Goal: Task Accomplishment & Management: Manage account settings

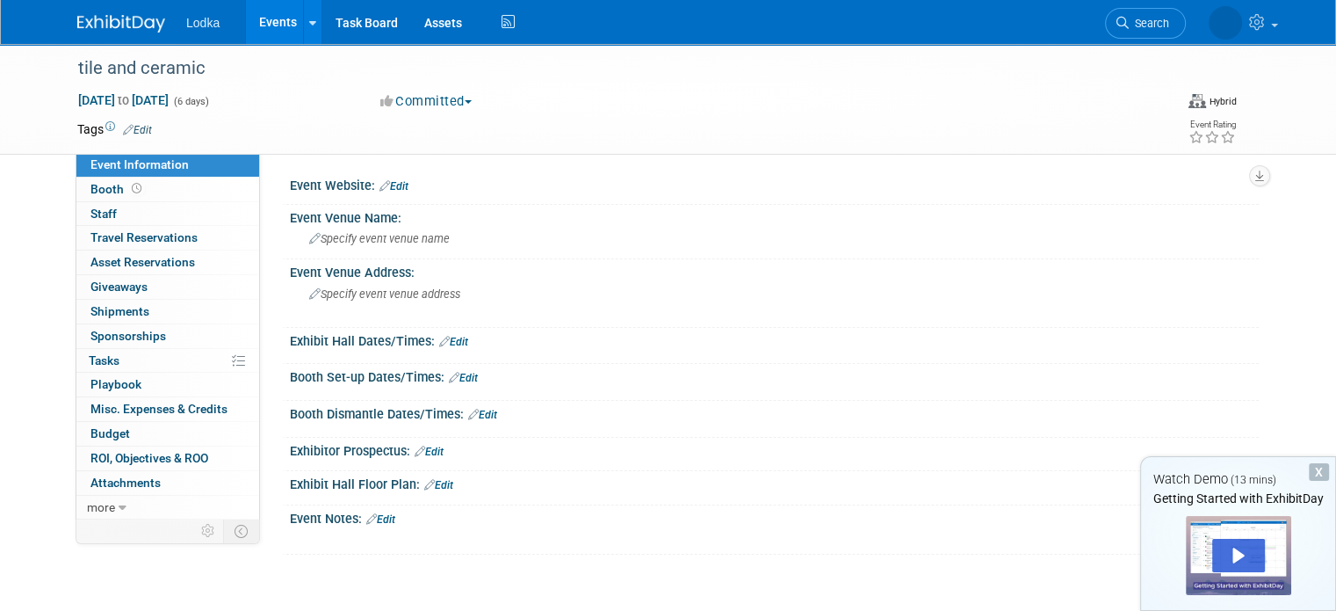
click at [443, 336] on link "Edit" at bounding box center [453, 342] width 29 height 12
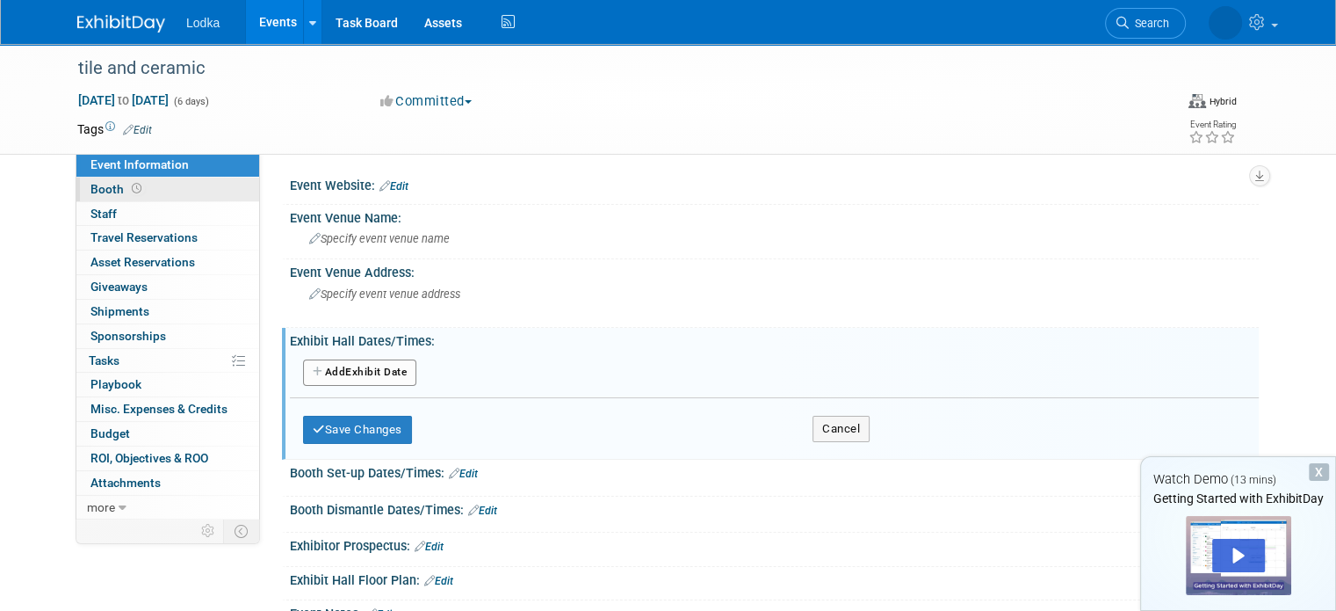
click at [99, 186] on span "Booth" at bounding box center [117, 189] width 54 height 14
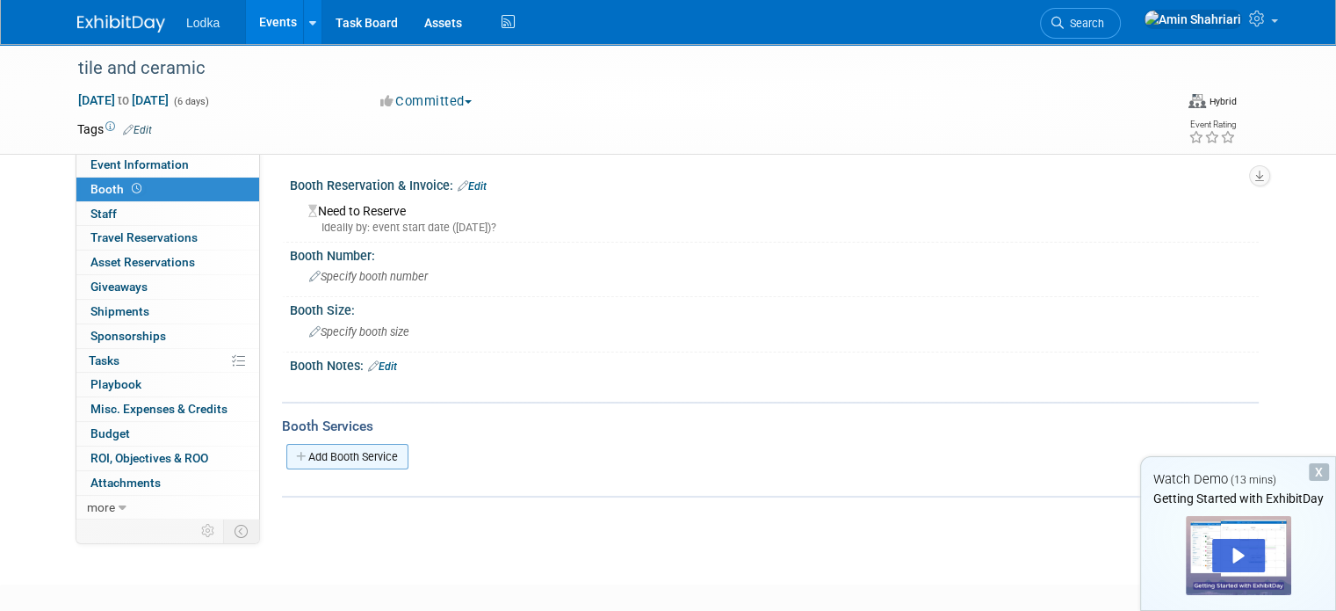
click at [337, 449] on link "Add Booth Service" at bounding box center [347, 456] width 122 height 25
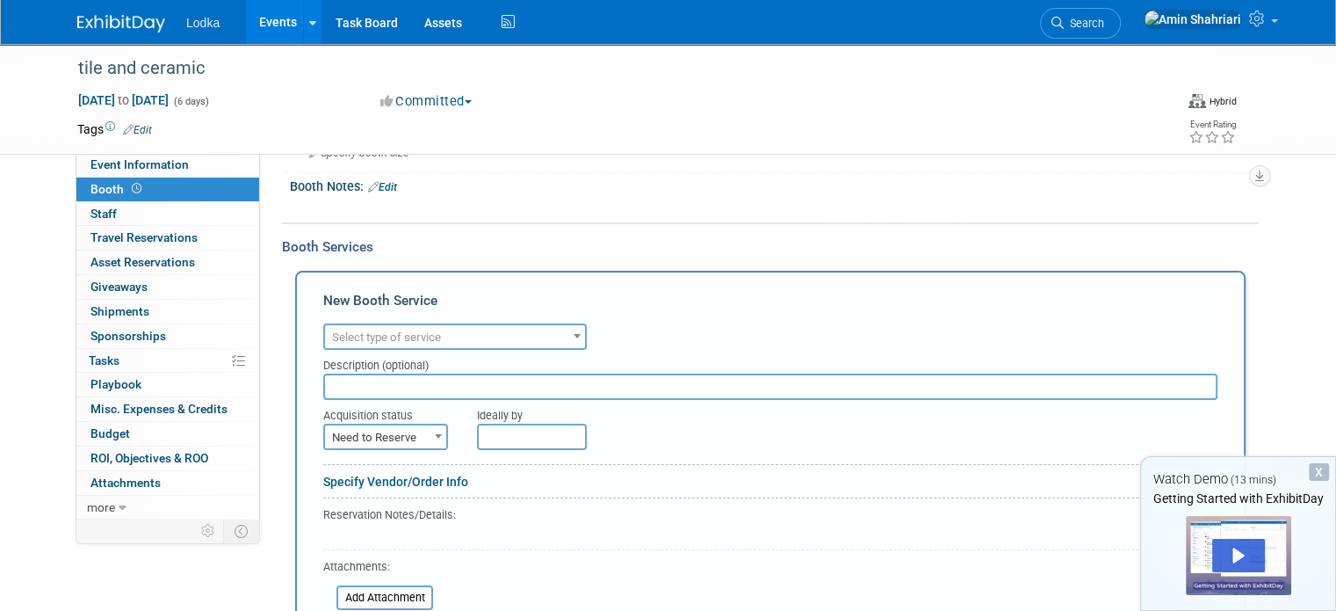
scroll to position [185, 0]
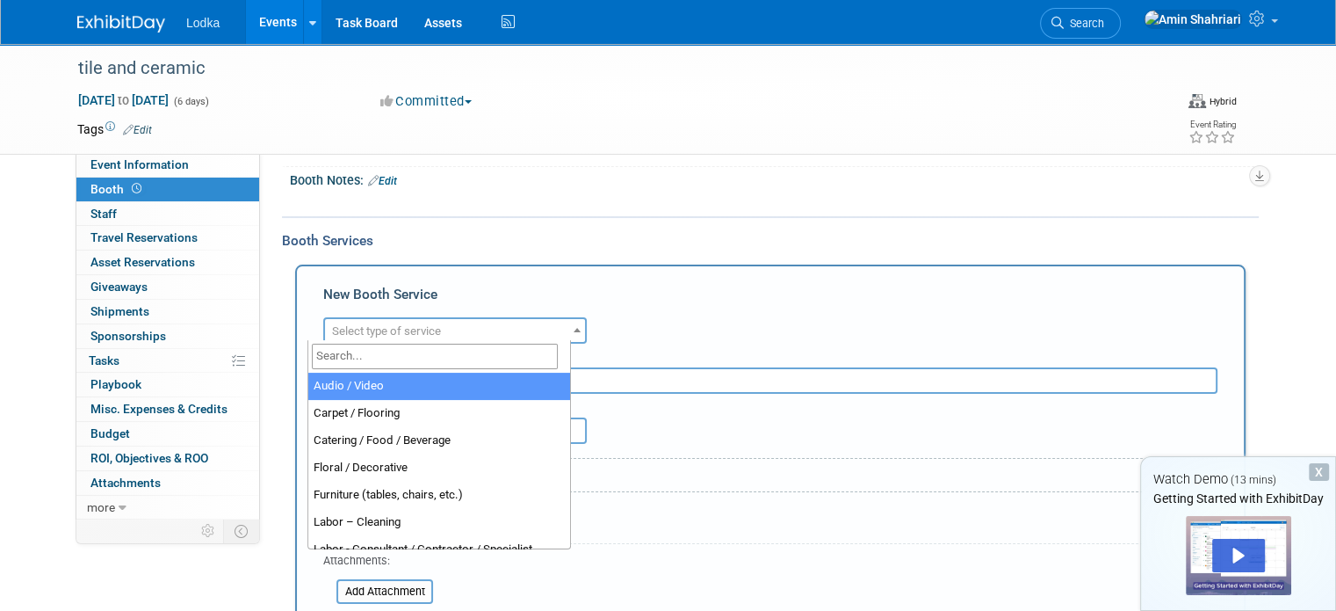
click at [568, 336] on span at bounding box center [577, 329] width 18 height 23
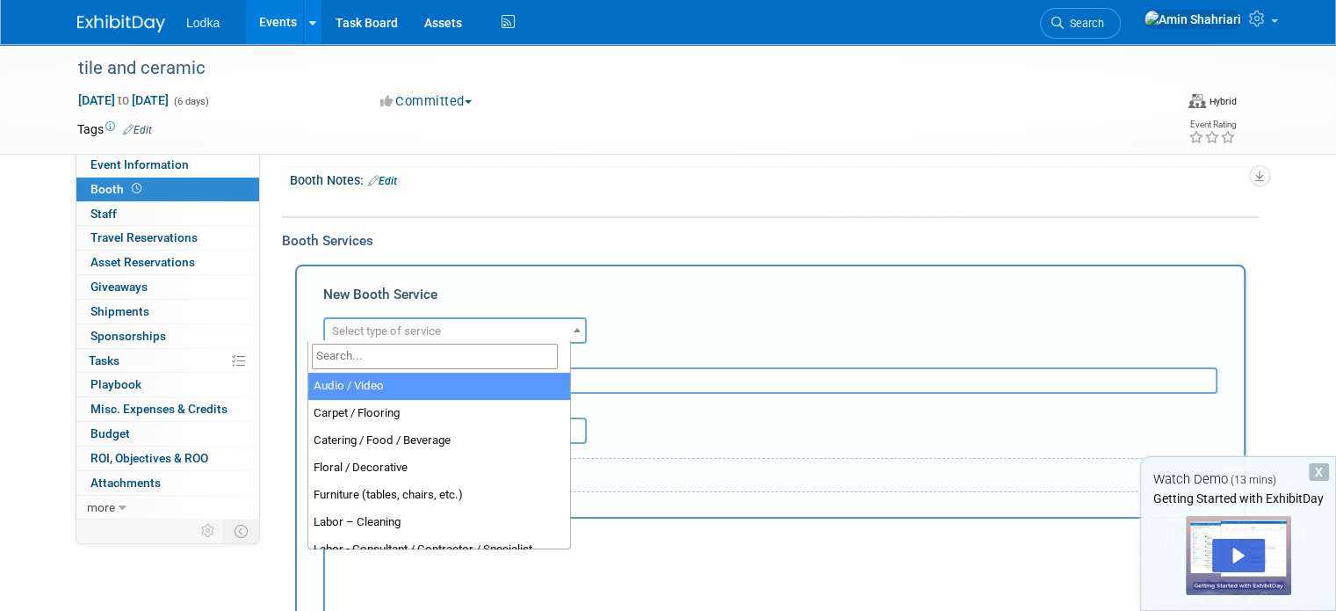
scroll to position [0, 0]
click at [568, 336] on span at bounding box center [577, 329] width 18 height 23
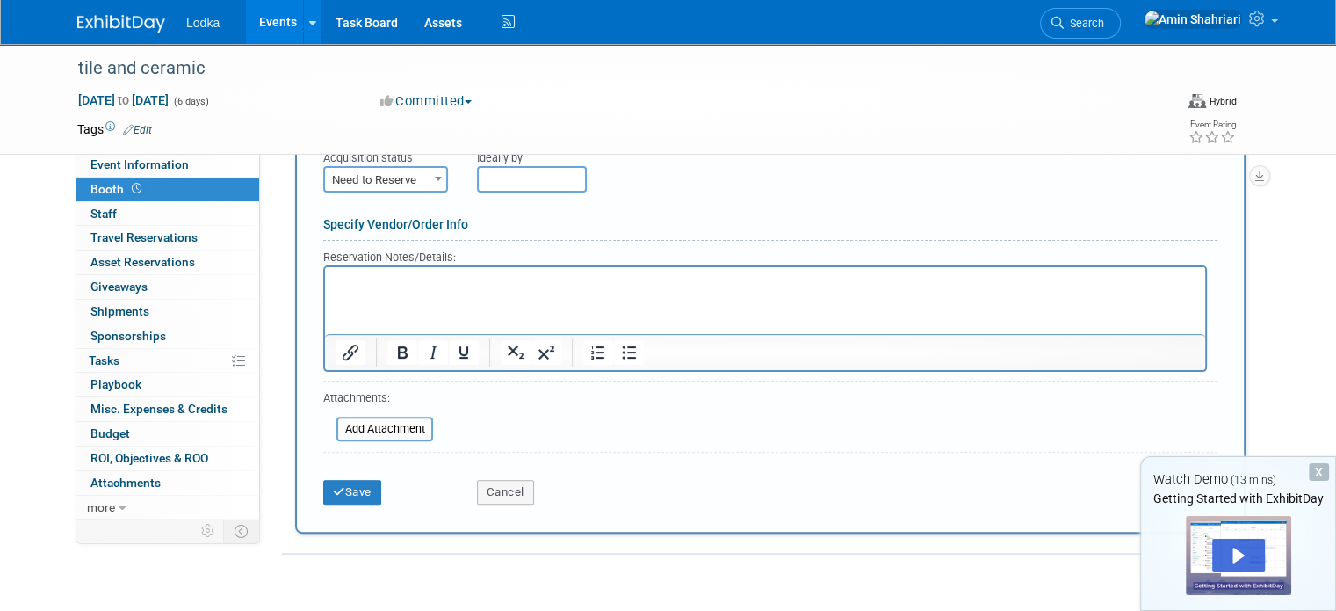
scroll to position [439, 0]
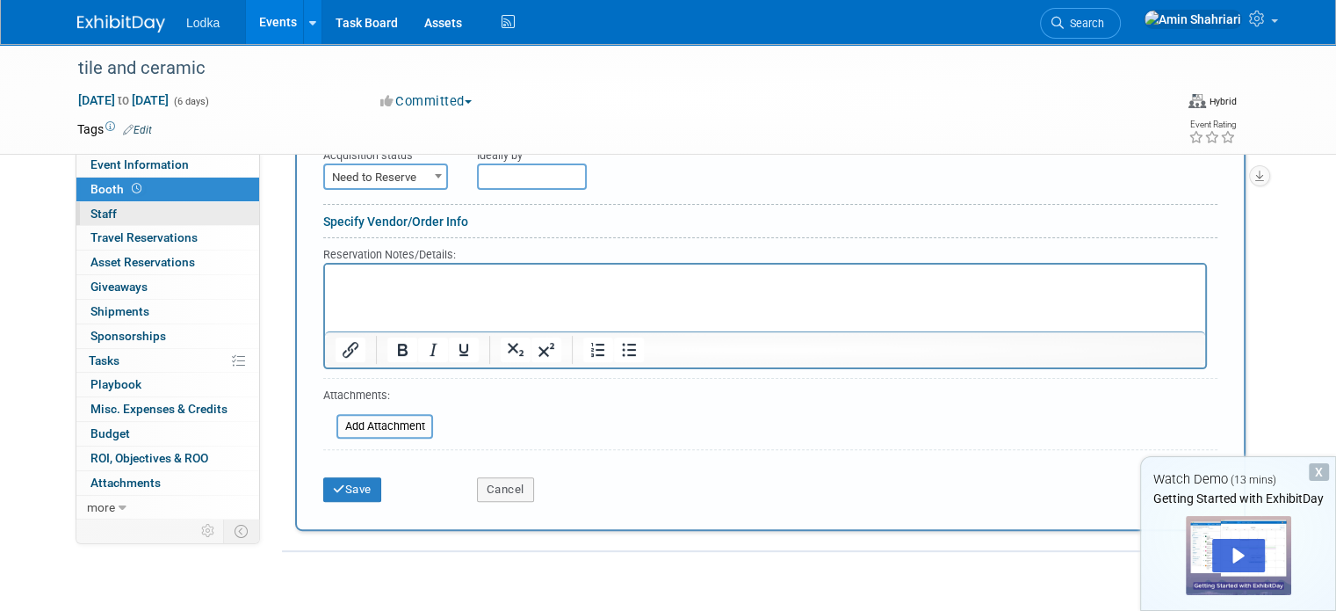
click at [90, 212] on span "Staff 0" at bounding box center [103, 213] width 26 height 14
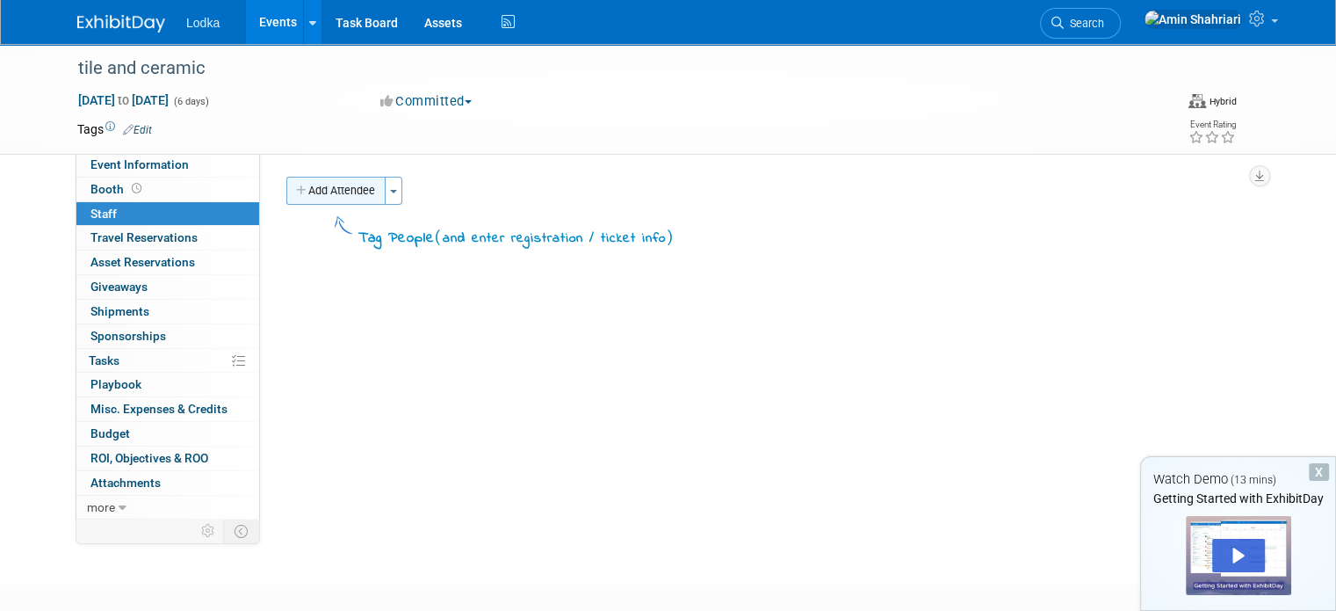
click at [364, 189] on button "Add Attendee" at bounding box center [335, 191] width 99 height 28
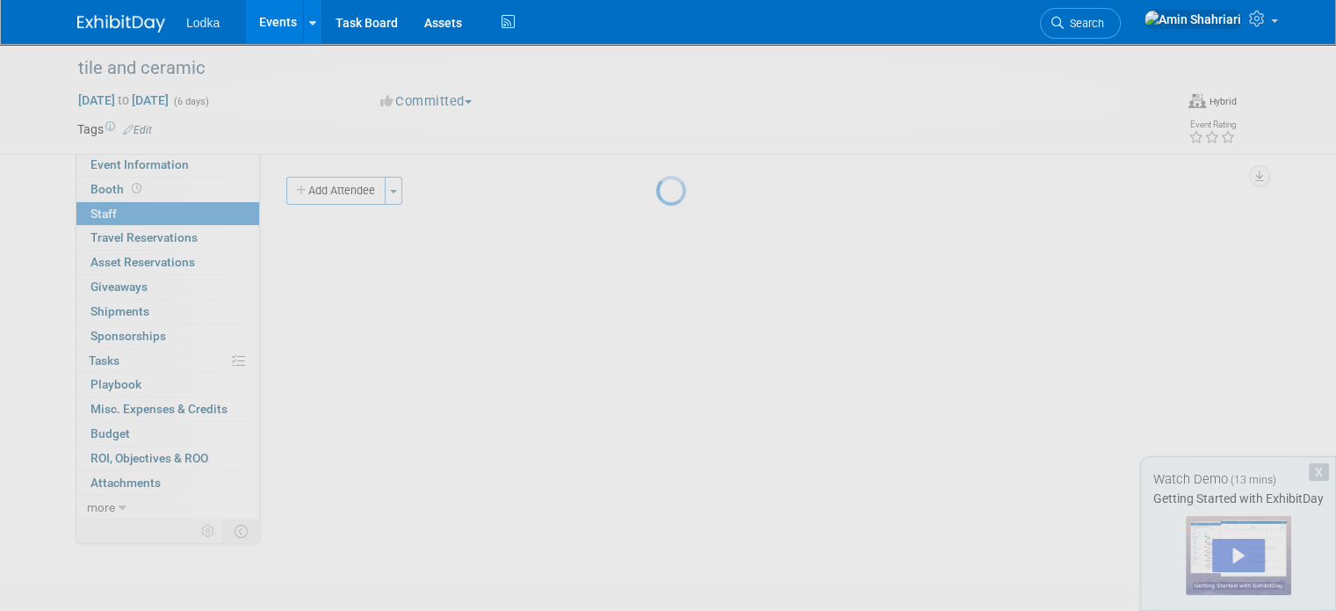
select select "8b485e92-0cba-41b4-8615-9c9b3f3e3094"
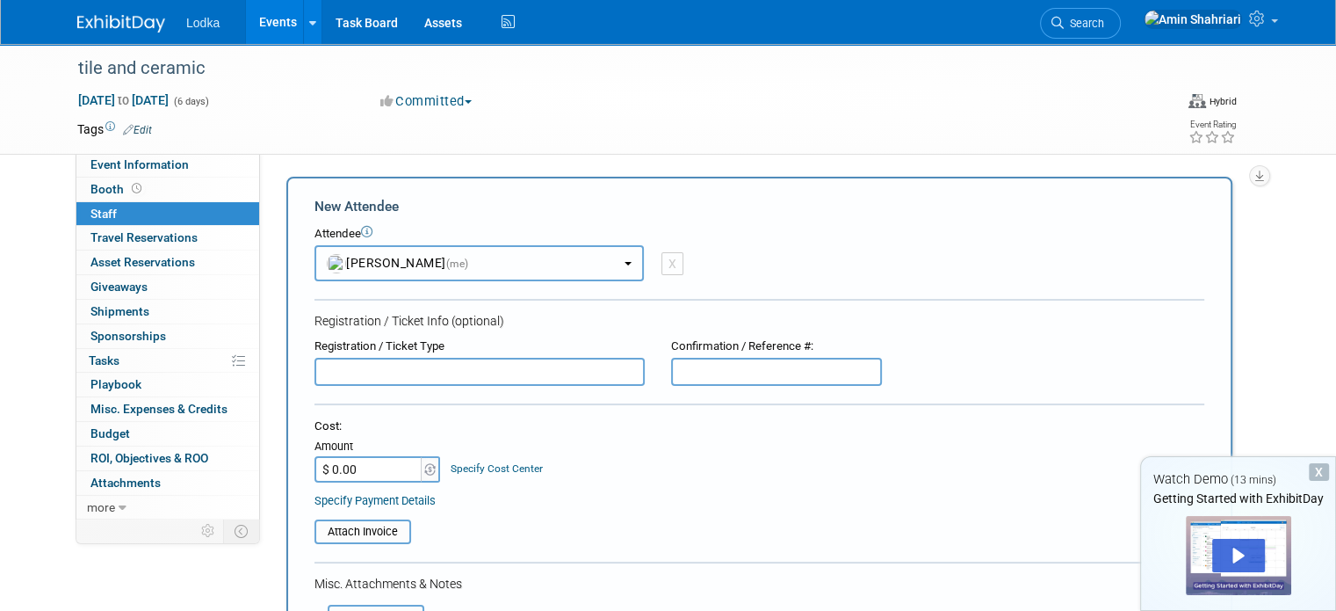
click at [450, 267] on button "[PERSON_NAME] (me)" at bounding box center [478, 263] width 329 height 36
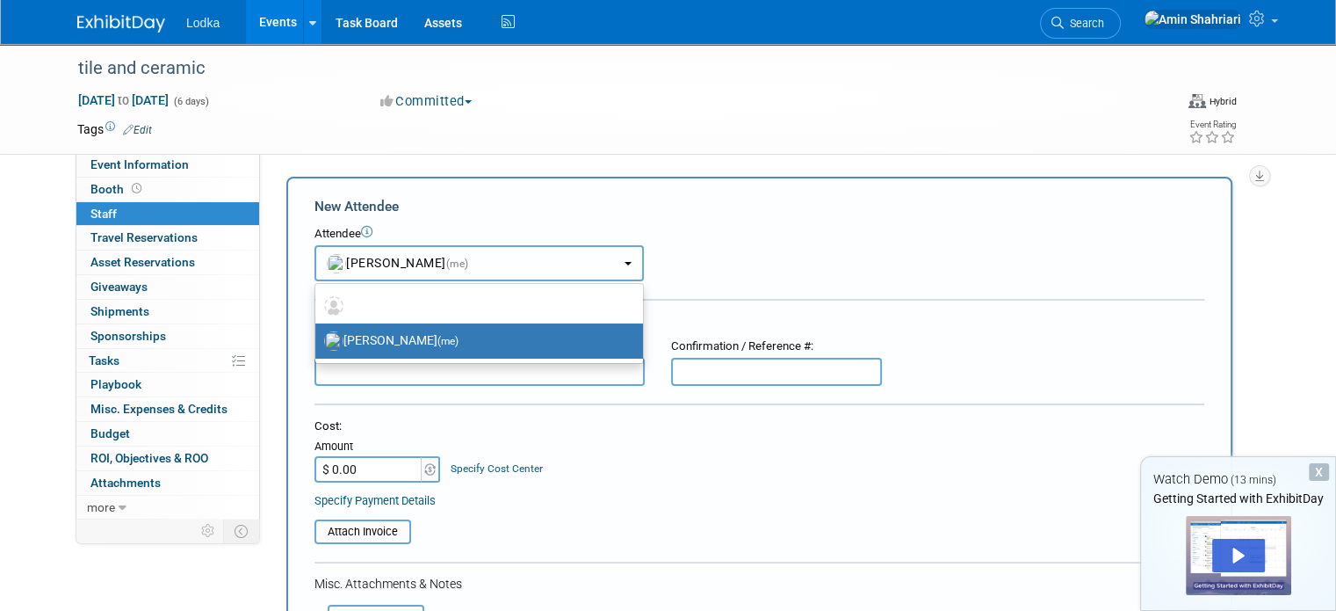
click at [450, 267] on button "[PERSON_NAME] (me)" at bounding box center [478, 263] width 329 height 36
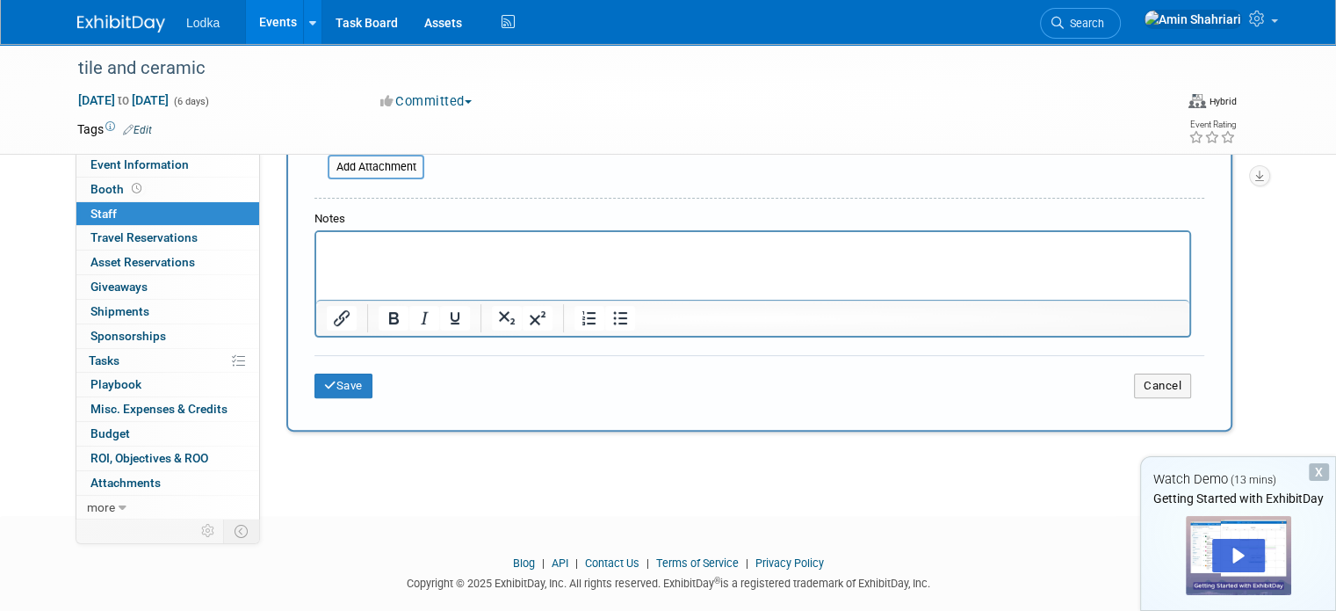
scroll to position [472, 0]
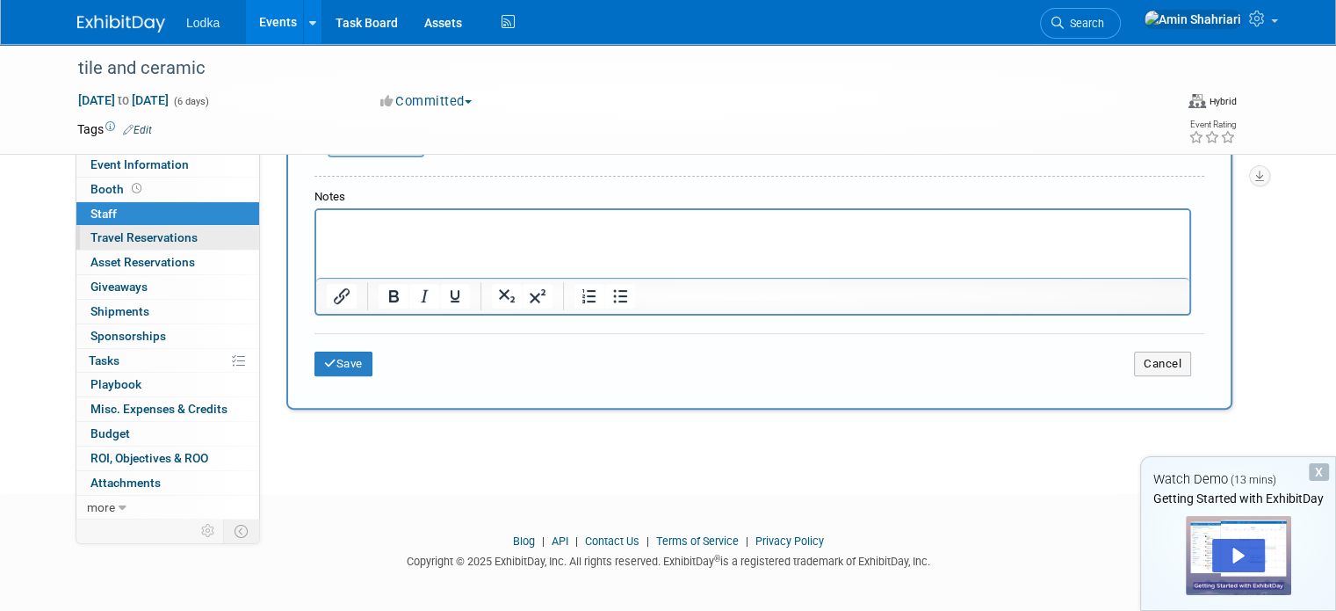
click at [149, 242] on span "Travel Reservations 0" at bounding box center [143, 237] width 107 height 14
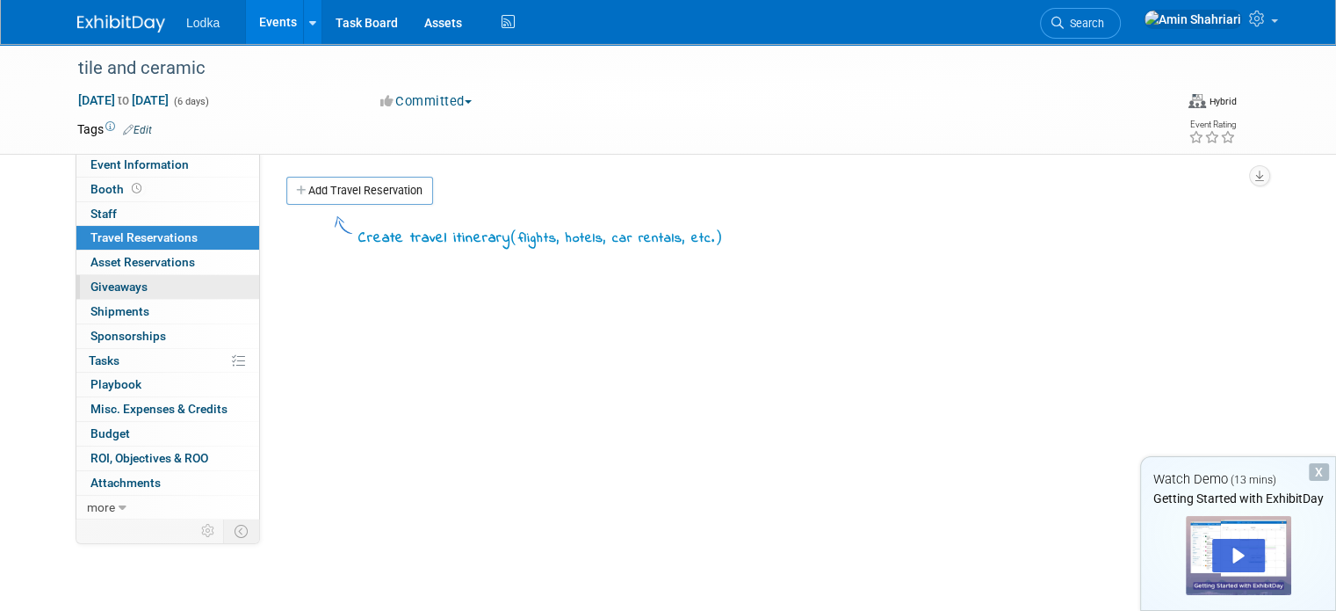
click at [123, 278] on link "0 Giveaways 0" at bounding box center [167, 287] width 183 height 24
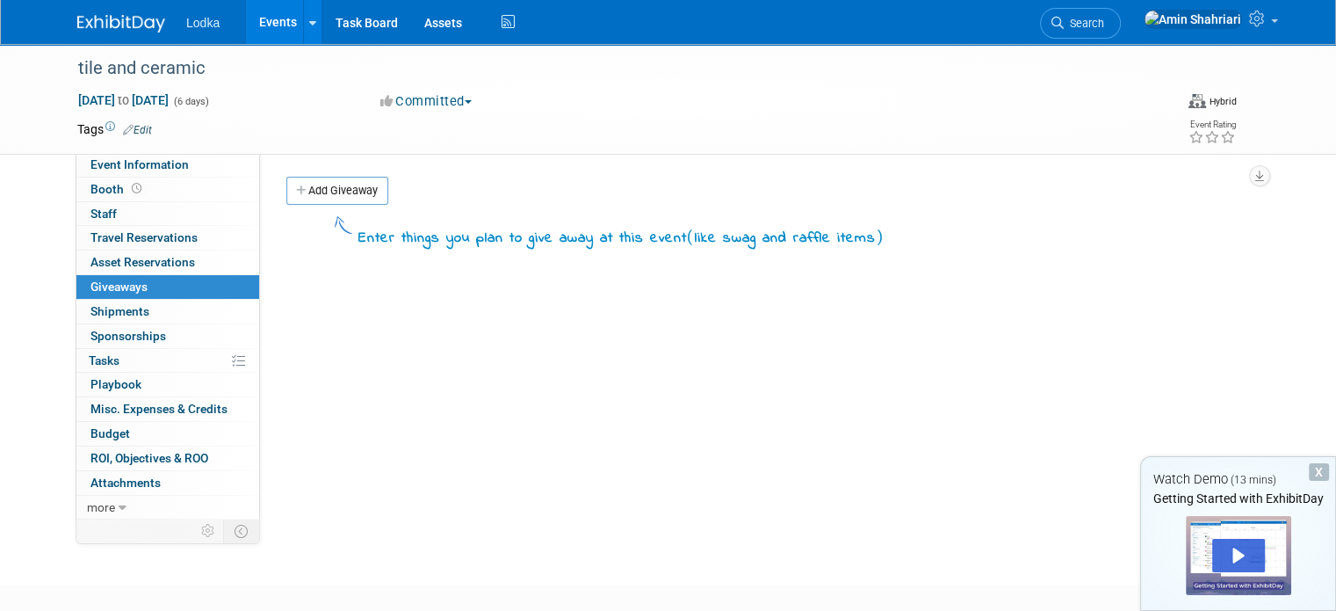
drag, startPoint x: 281, startPoint y: 196, endPoint x: 295, endPoint y: 192, distance: 14.5
click at [286, 196] on link "Add Giveaway" at bounding box center [337, 191] width 102 height 28
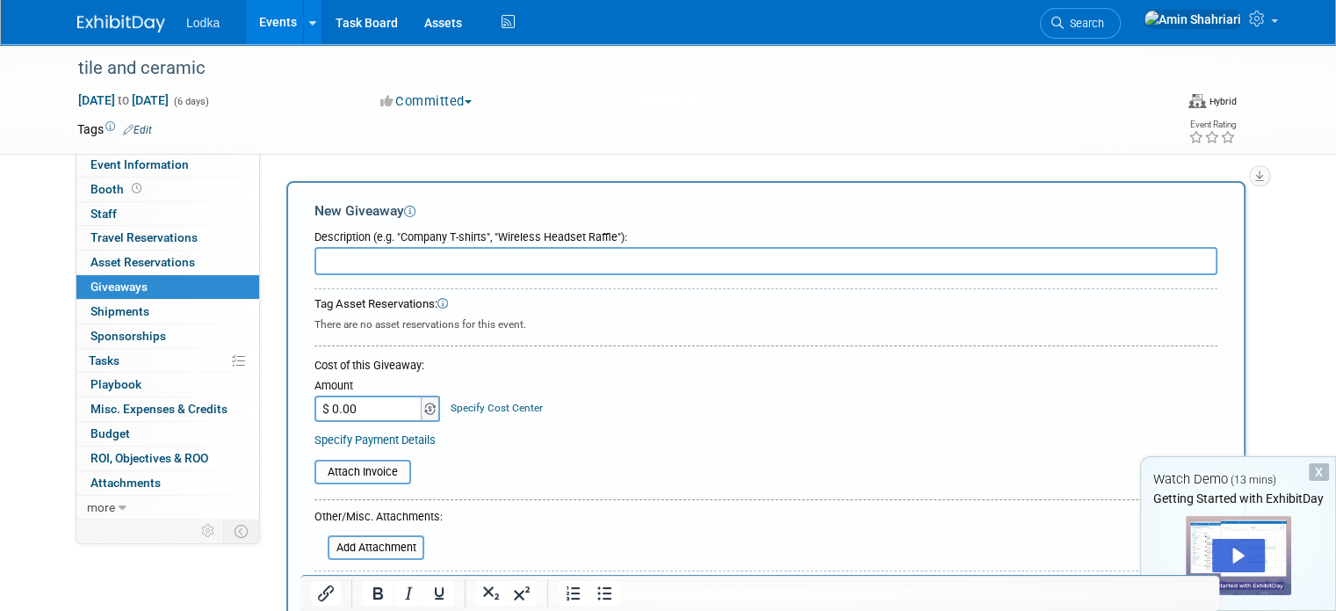
click at [424, 408] on img at bounding box center [429, 408] width 11 height 12
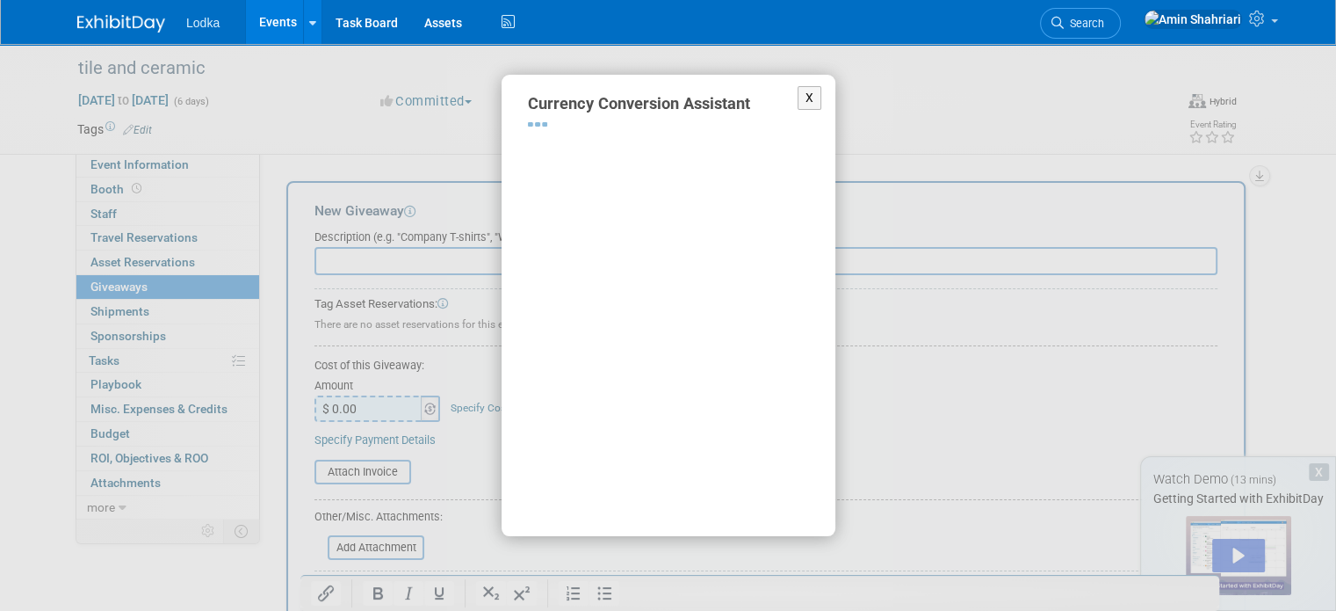
select select "2"
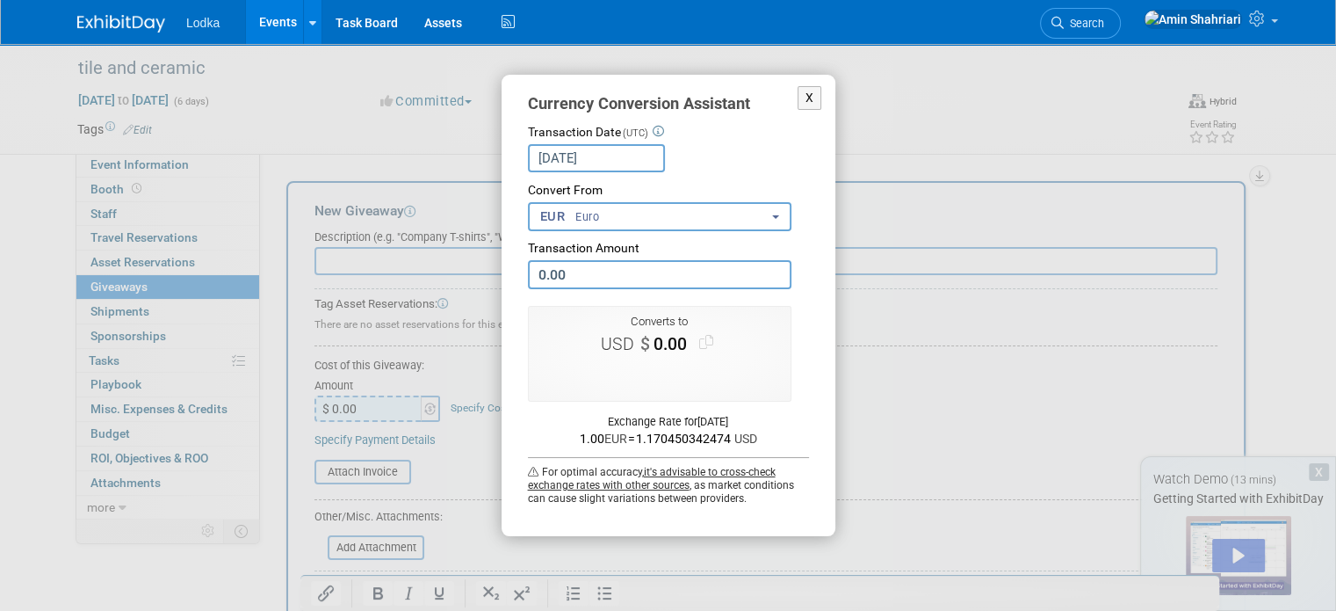
click at [637, 211] on button "EUR Euro" at bounding box center [660, 216] width 264 height 29
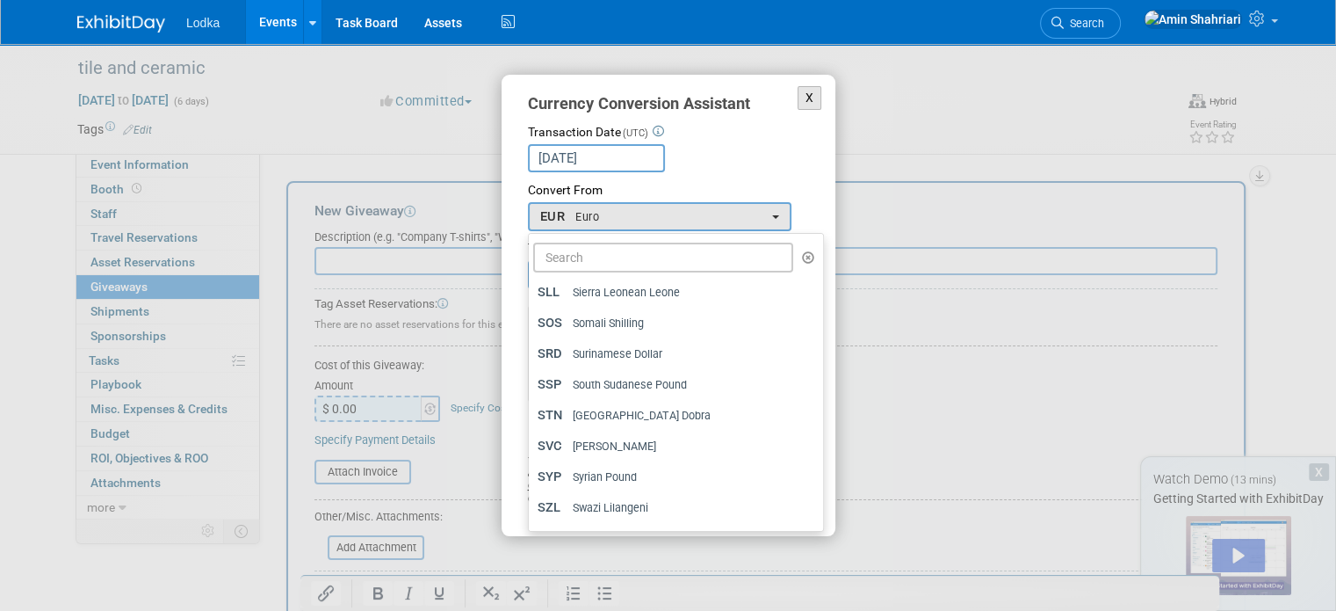
click at [808, 94] on button "X" at bounding box center [810, 98] width 25 height 24
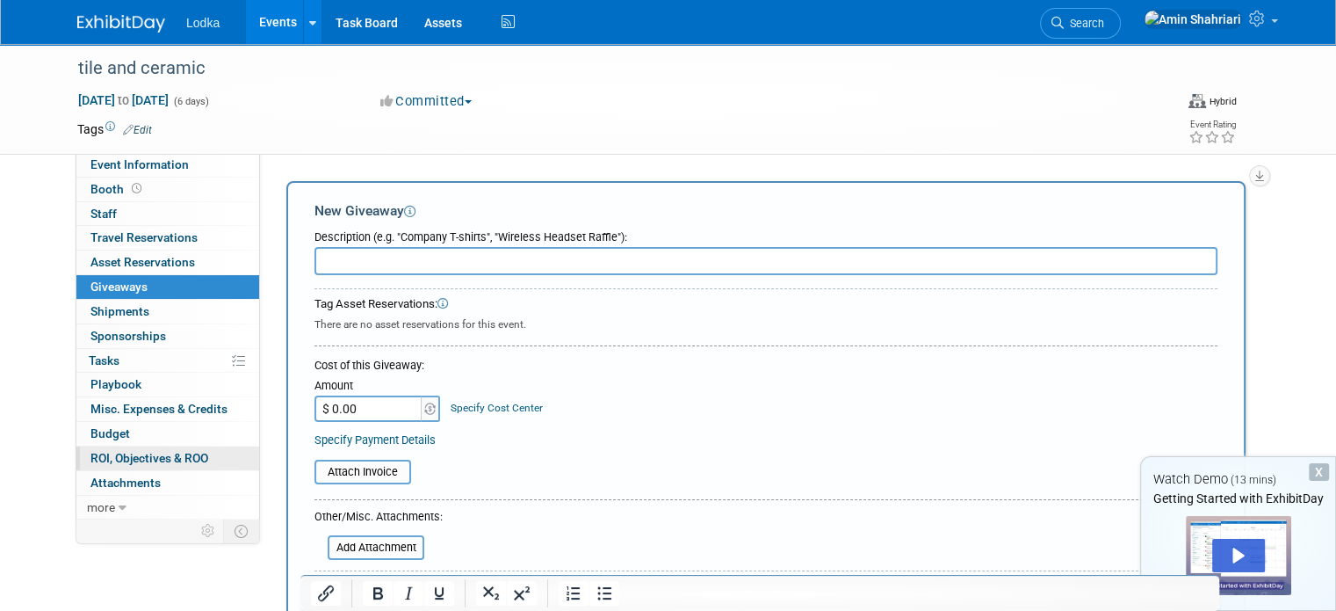
click at [137, 452] on span "ROI, Objectives & ROO 0" at bounding box center [149, 458] width 118 height 14
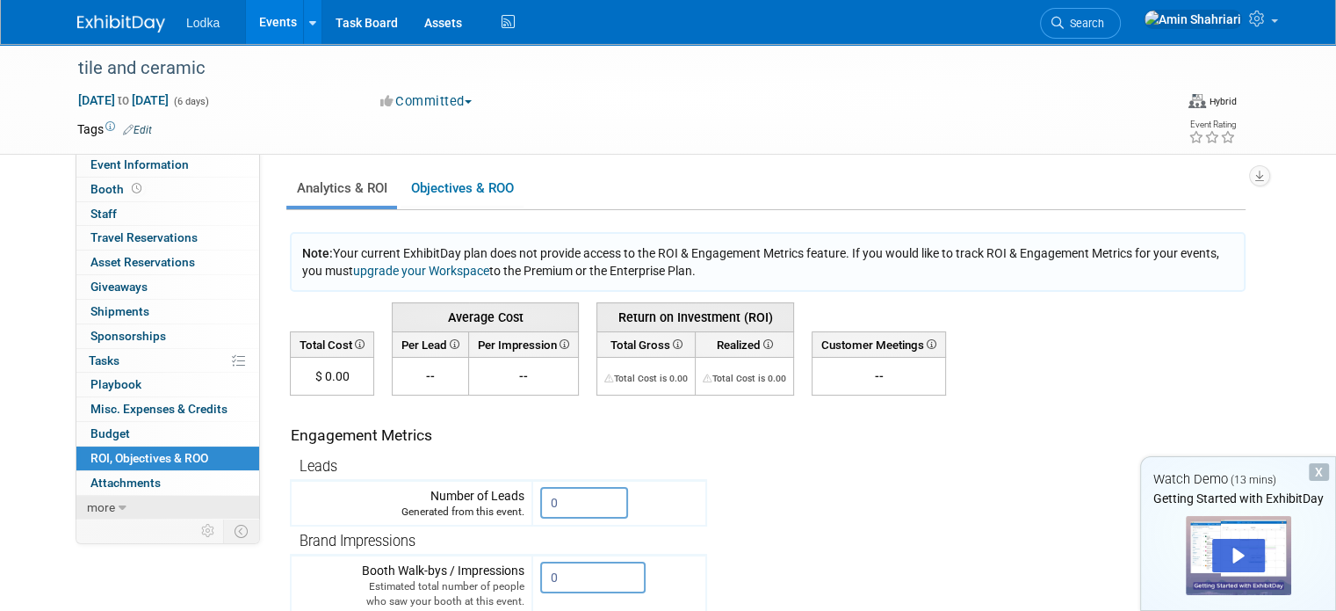
click at [93, 504] on span "more" at bounding box center [101, 507] width 28 height 14
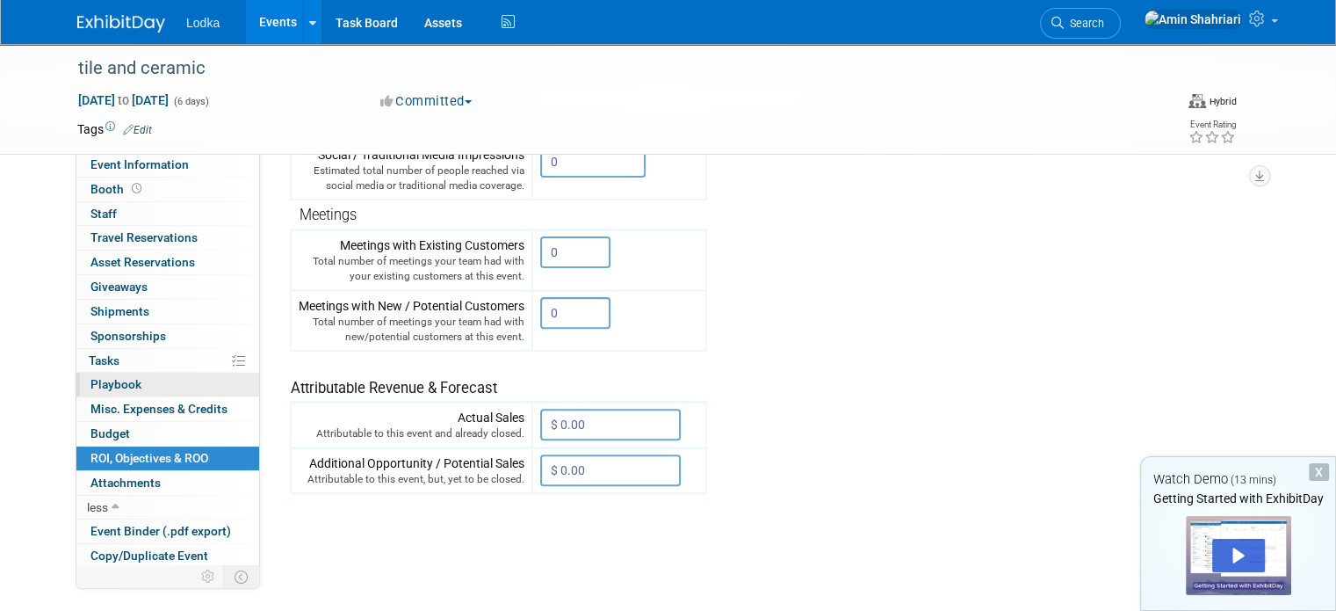
click at [90, 382] on span "Playbook 0" at bounding box center [115, 384] width 51 height 14
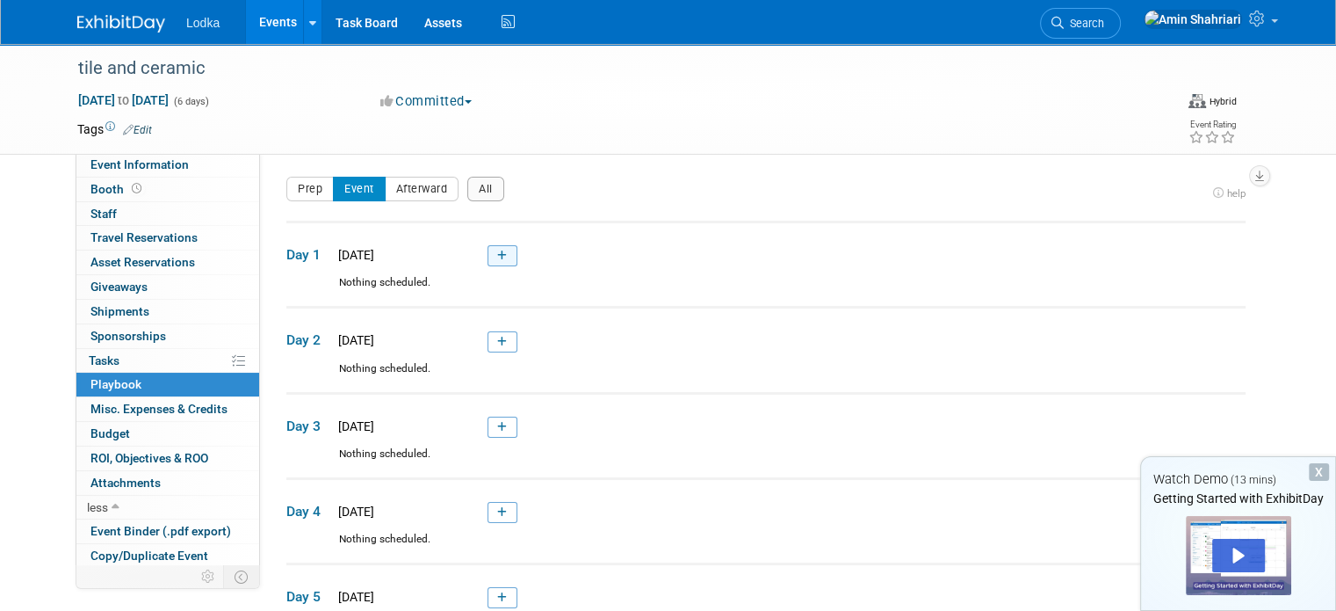
click at [488, 253] on link at bounding box center [503, 255] width 30 height 21
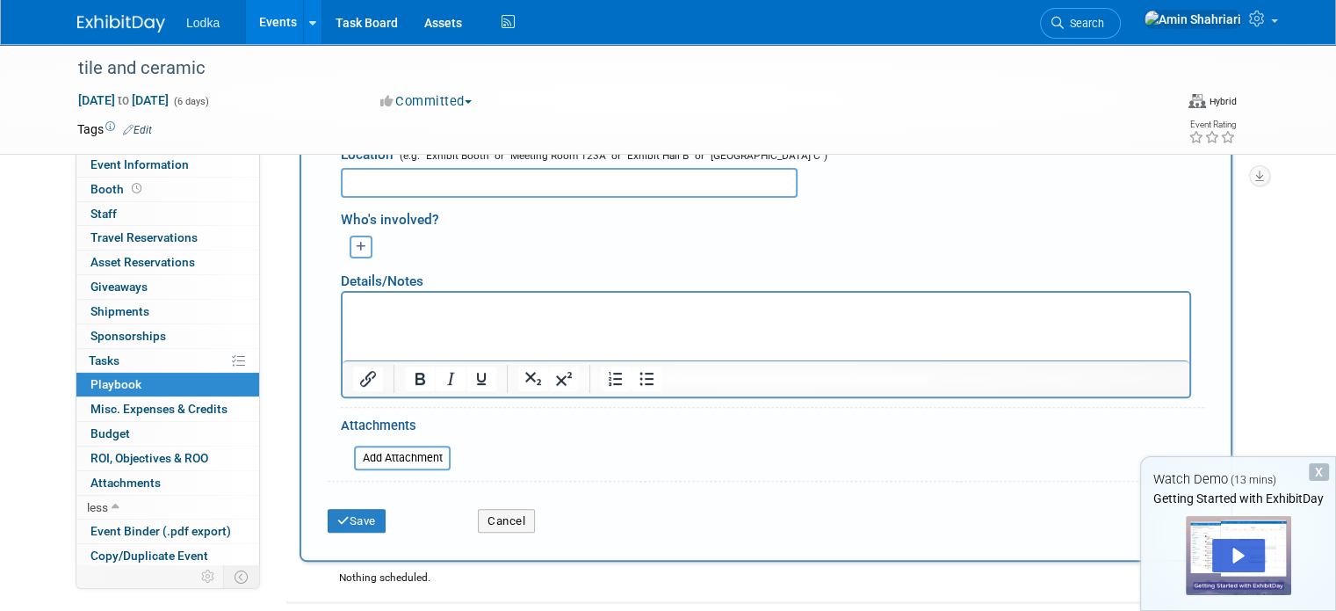
scroll to position [479, 0]
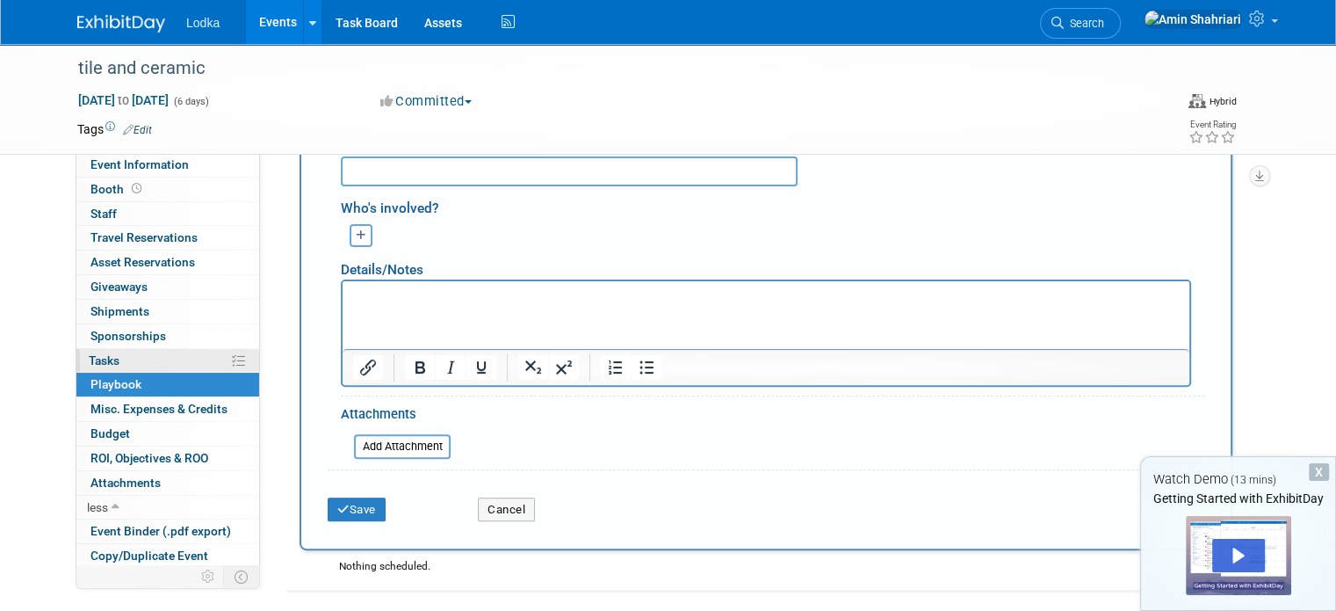
click at [110, 356] on link "0% Tasks 0%" at bounding box center [167, 361] width 183 height 24
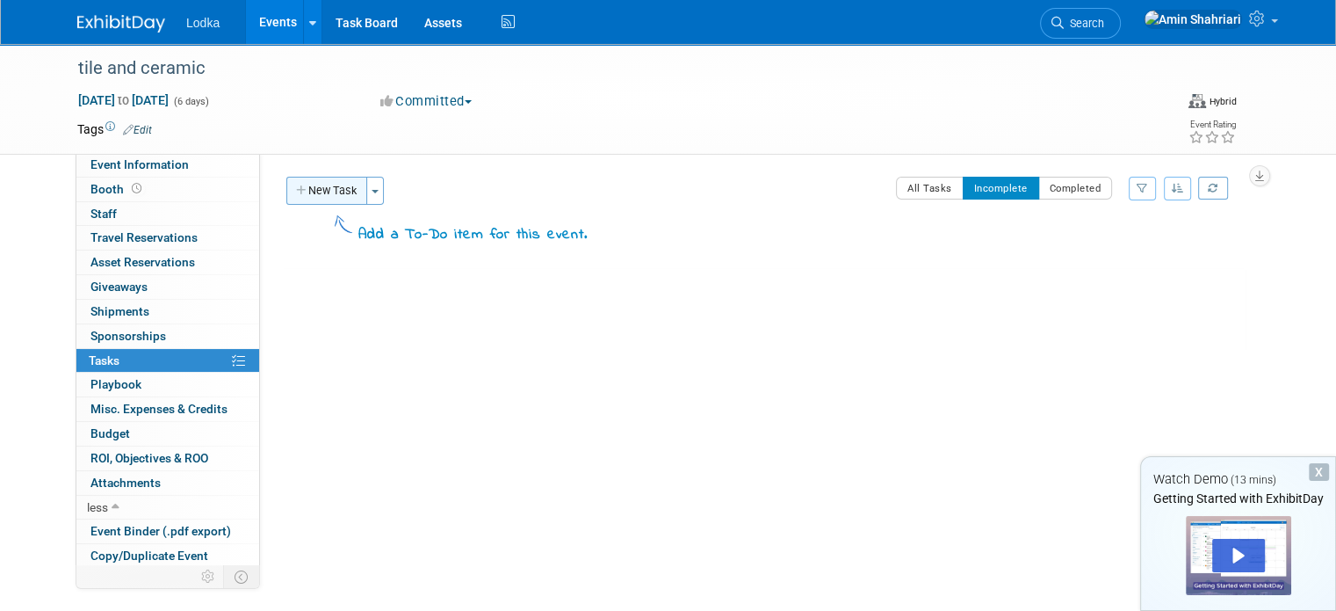
click at [293, 192] on button "New Task" at bounding box center [326, 191] width 81 height 28
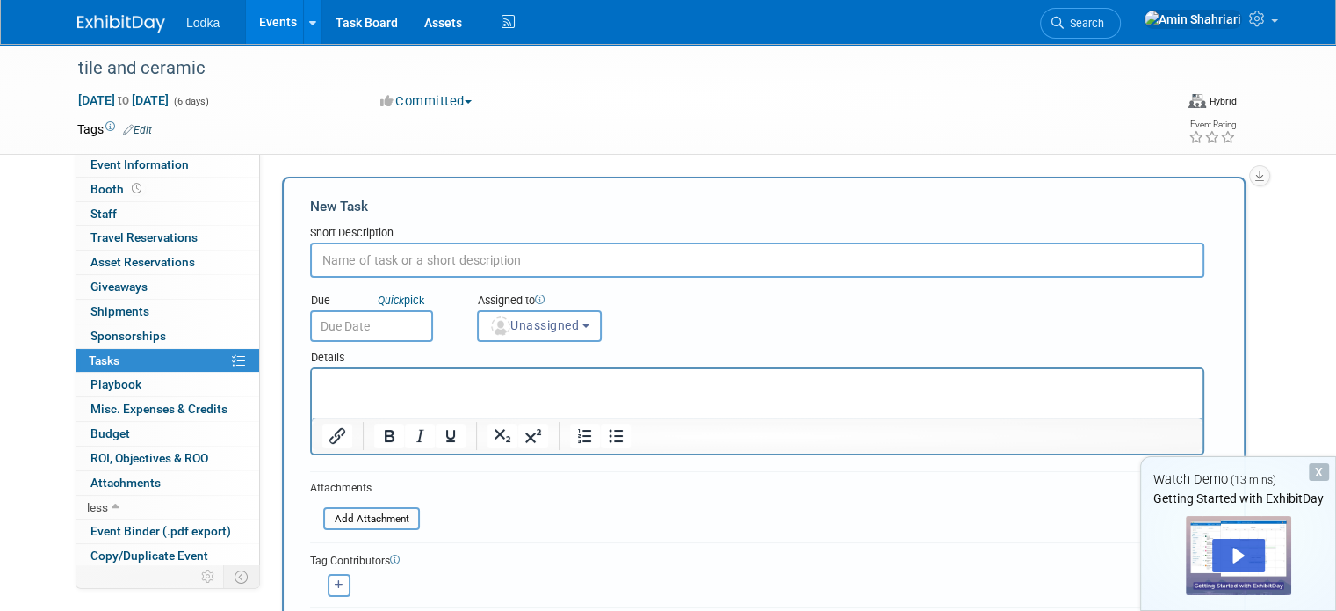
click at [411, 259] on input "text" at bounding box center [757, 259] width 894 height 35
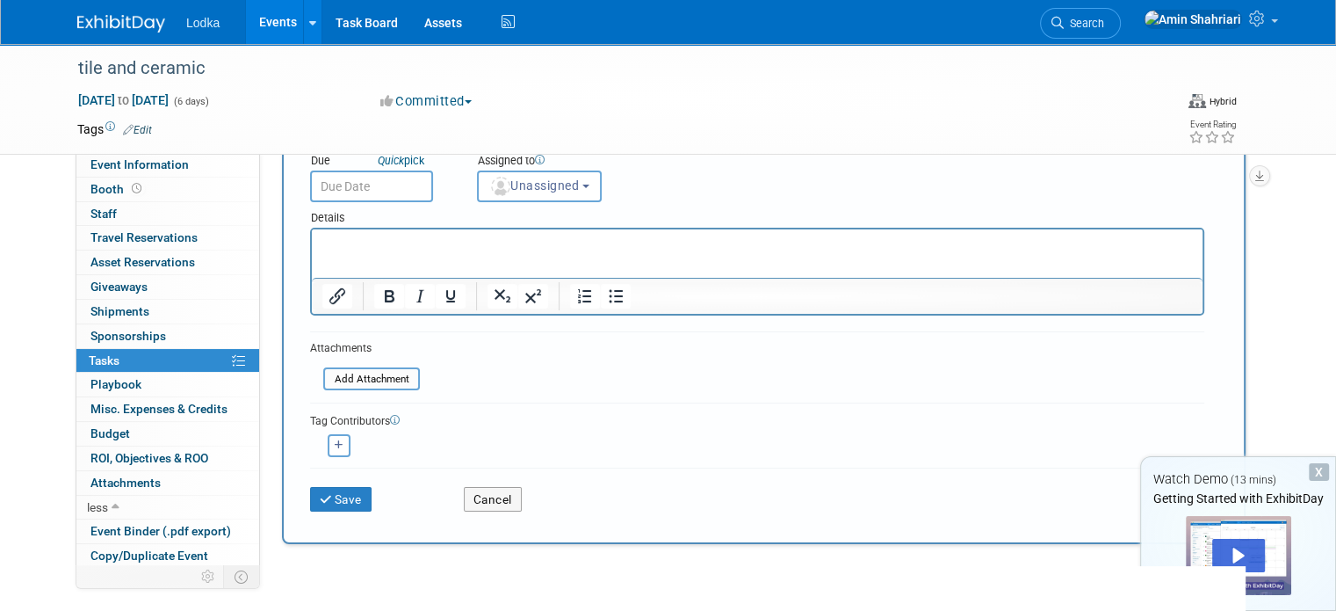
scroll to position [141, 0]
click at [111, 286] on span "Giveaways 0" at bounding box center [118, 286] width 57 height 14
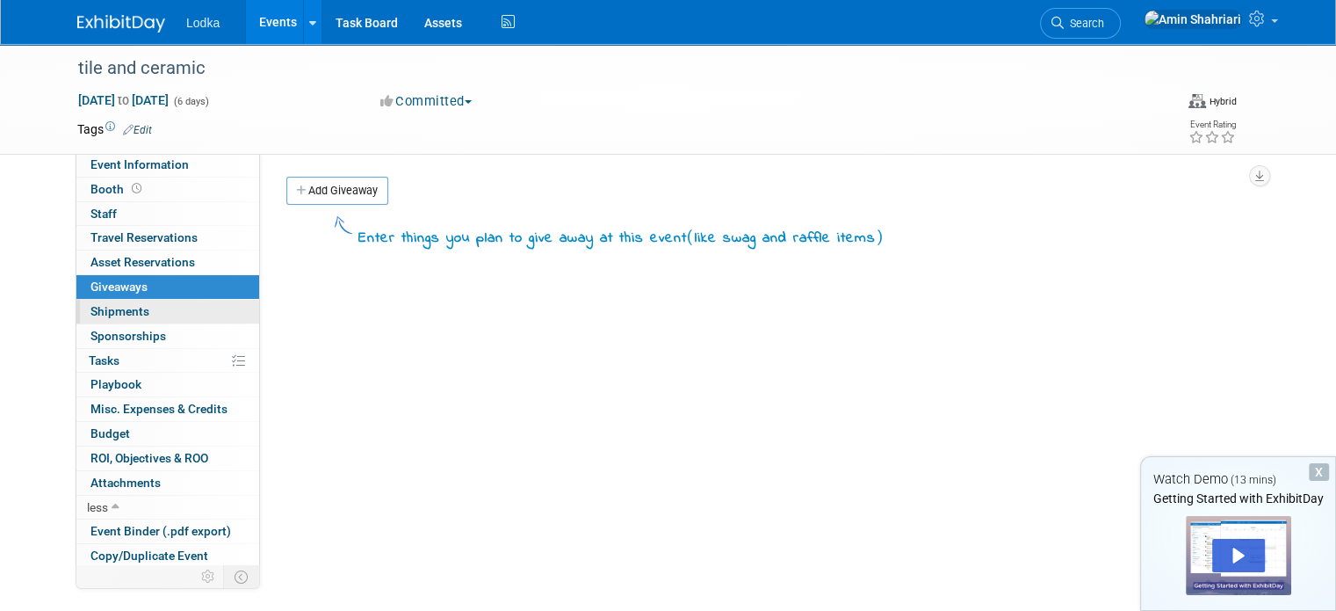
click at [119, 307] on span "Shipments 0" at bounding box center [119, 311] width 59 height 14
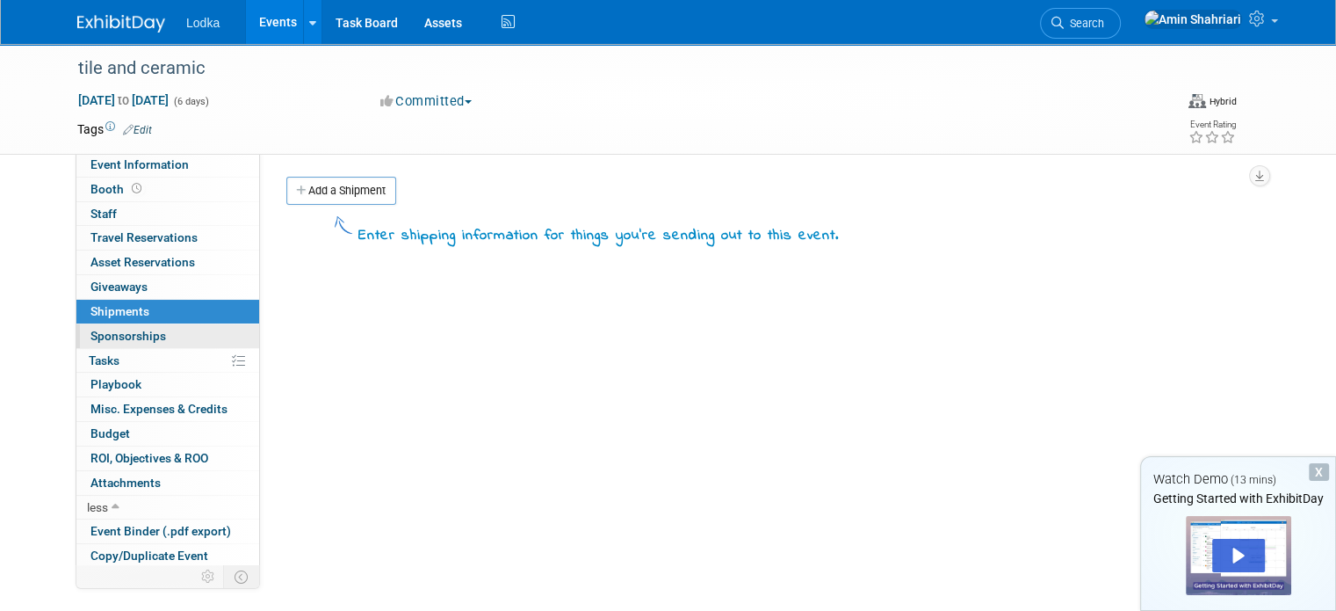
click at [123, 331] on span "Sponsorships 0" at bounding box center [128, 336] width 76 height 14
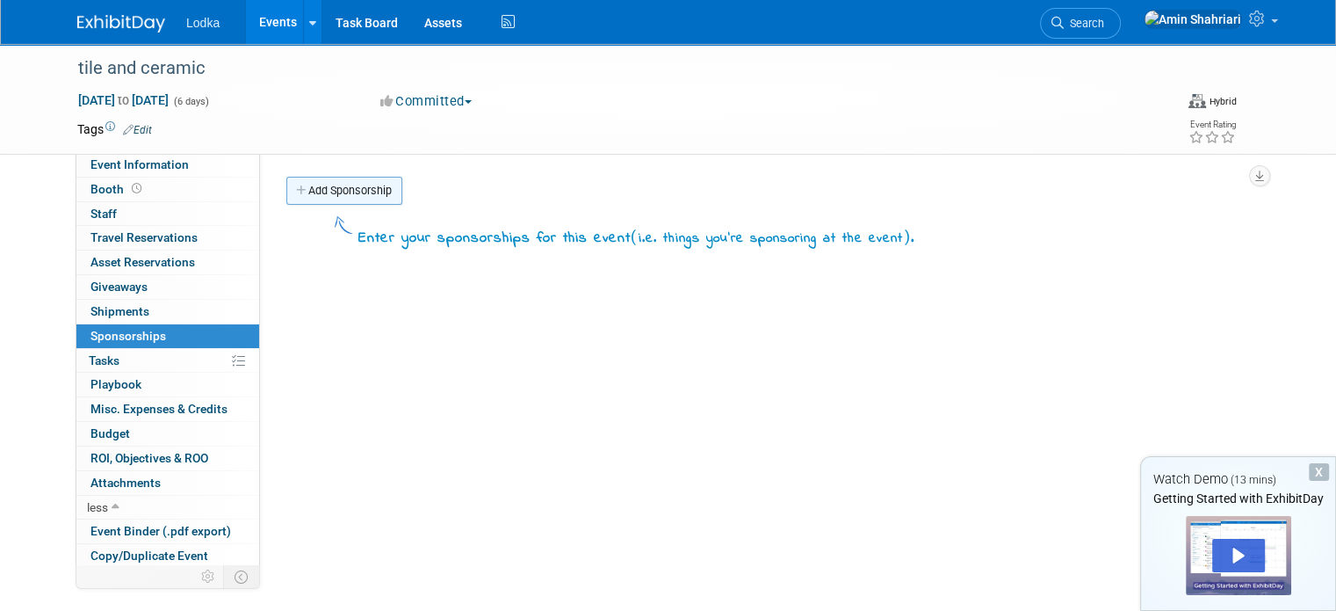
click at [314, 192] on link "Add Sponsorship" at bounding box center [344, 191] width 116 height 28
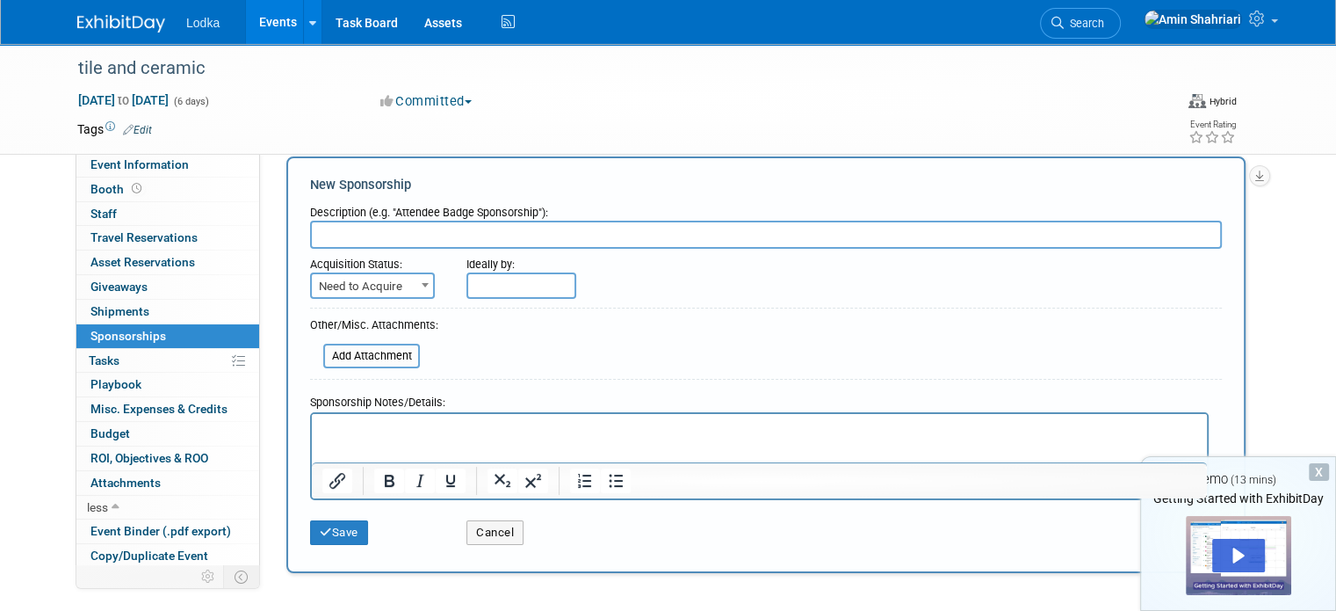
scroll to position [30, 0]
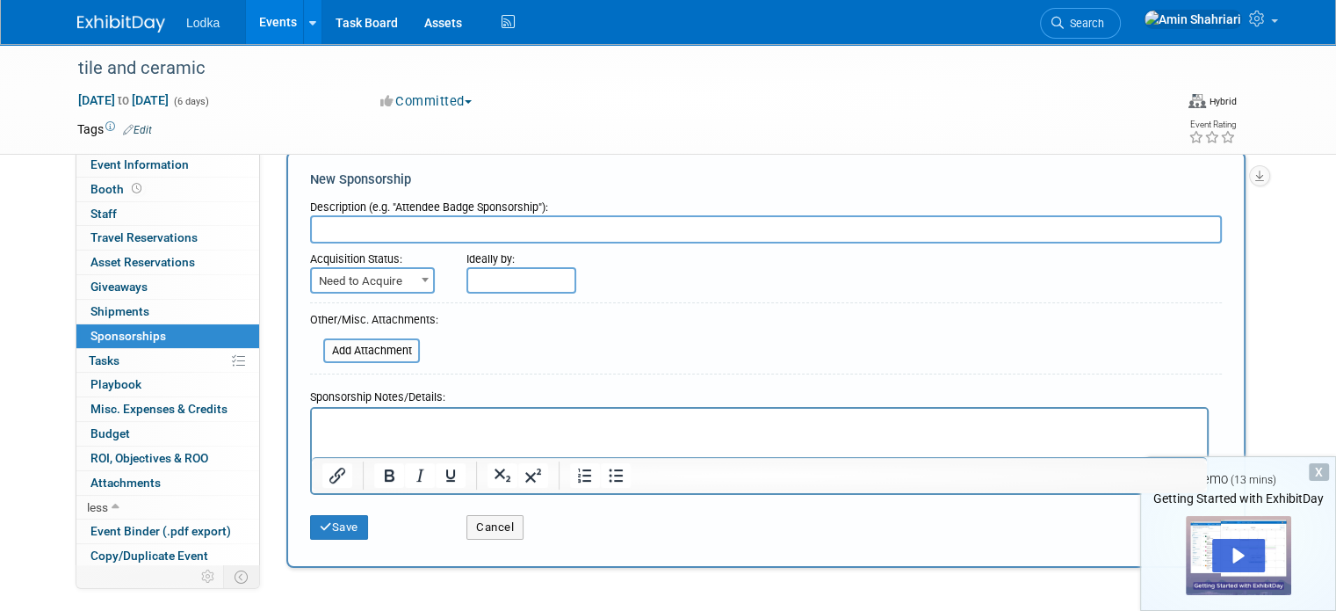
click at [409, 264] on div "Acquisition Status:" at bounding box center [375, 255] width 130 height 24
click at [422, 278] on b at bounding box center [425, 280] width 7 height 4
